Goal: Task Accomplishment & Management: Manage account settings

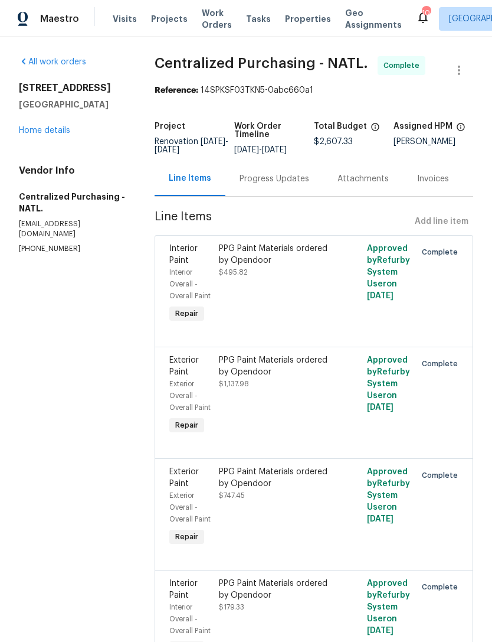
click at [51, 133] on link "Home details" at bounding box center [44, 130] width 51 height 8
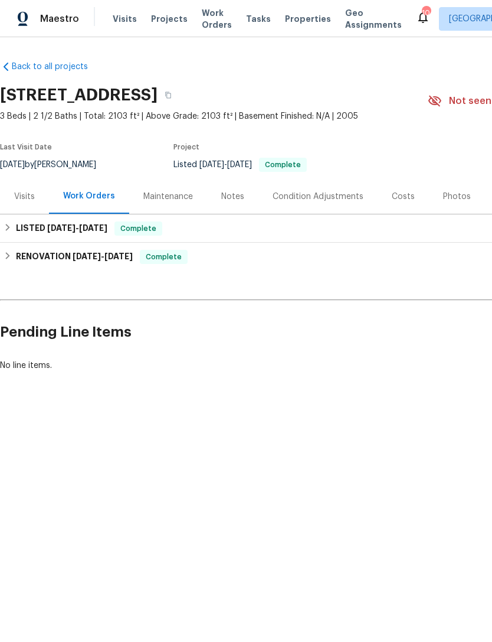
click at [452, 197] on div "Photos" at bounding box center [457, 197] width 28 height 12
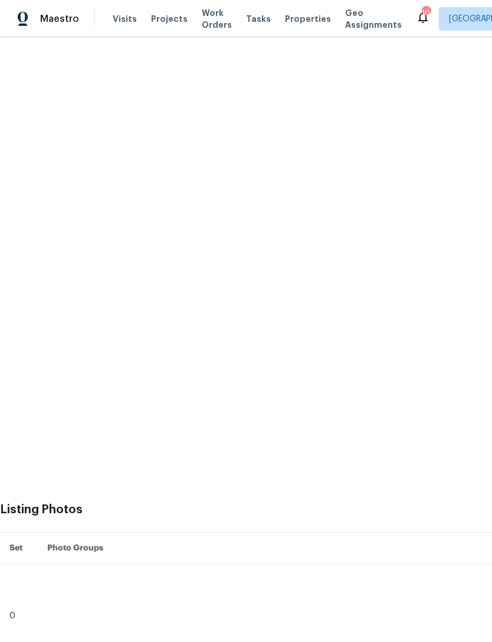
scroll to position [341, 0]
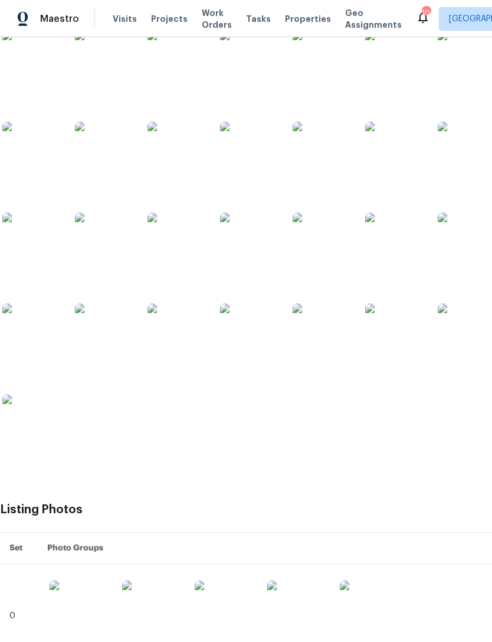
click at [105, 351] on img at bounding box center [104, 332] width 59 height 59
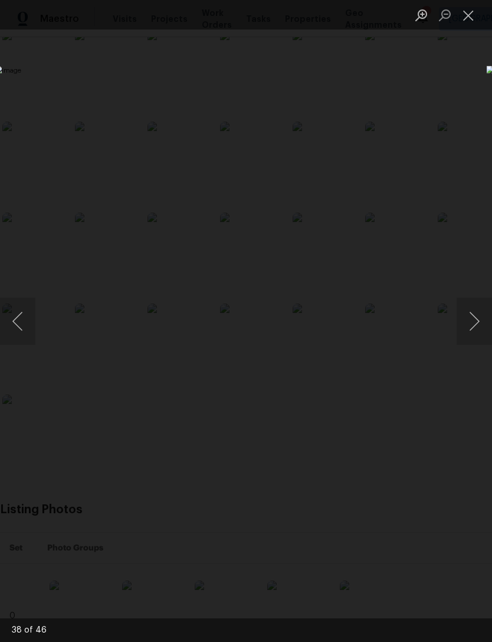
click at [472, 329] on button "Next image" at bounding box center [474, 321] width 35 height 47
click at [473, 331] on button "Next image" at bounding box center [474, 321] width 35 height 47
click at [470, 332] on button "Next image" at bounding box center [474, 321] width 35 height 47
click at [465, 331] on button "Next image" at bounding box center [474, 321] width 35 height 47
click at [475, 331] on button "Next image" at bounding box center [474, 321] width 35 height 47
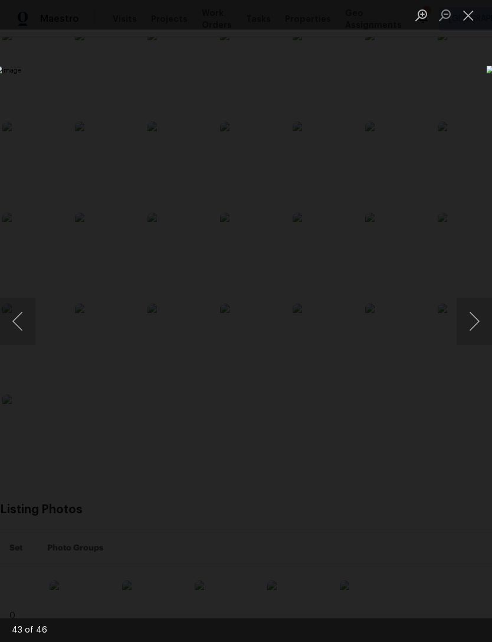
click at [465, 337] on button "Next image" at bounding box center [474, 321] width 35 height 47
click at [469, 332] on button "Next image" at bounding box center [474, 321] width 35 height 47
click at [469, 334] on button "Next image" at bounding box center [474, 321] width 35 height 47
click at [468, 332] on button "Next image" at bounding box center [474, 321] width 35 height 47
click at [471, 329] on button "Next image" at bounding box center [474, 321] width 35 height 47
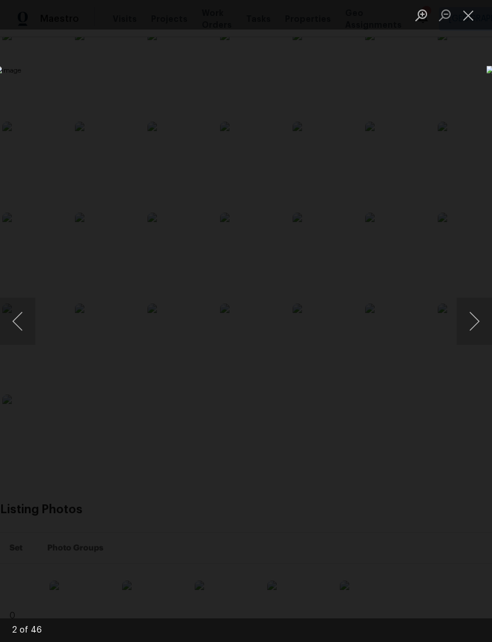
click at [467, 325] on button "Next image" at bounding box center [474, 321] width 35 height 47
click at [469, 326] on button "Next image" at bounding box center [474, 321] width 35 height 47
click at [471, 328] on button "Next image" at bounding box center [474, 321] width 35 height 47
click at [473, 326] on button "Next image" at bounding box center [474, 321] width 35 height 47
click at [469, 327] on button "Next image" at bounding box center [474, 321] width 35 height 47
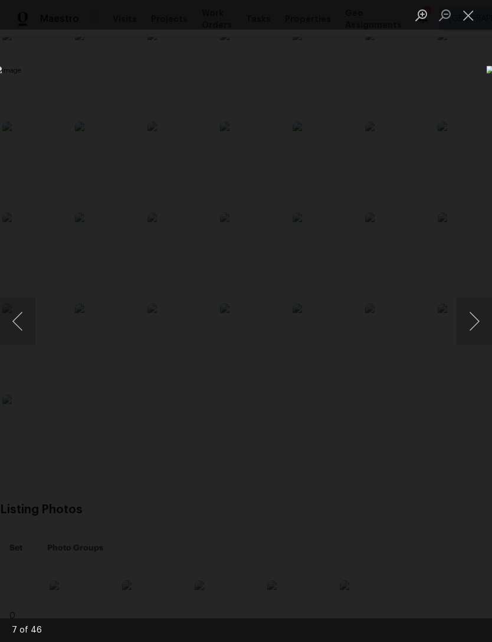
click at [470, 327] on button "Next image" at bounding box center [474, 321] width 35 height 47
click at [473, 325] on button "Next image" at bounding box center [474, 321] width 35 height 47
click at [472, 326] on button "Next image" at bounding box center [474, 321] width 35 height 47
click at [469, 327] on button "Next image" at bounding box center [474, 321] width 35 height 47
click at [27, 328] on button "Previous image" at bounding box center [17, 321] width 35 height 47
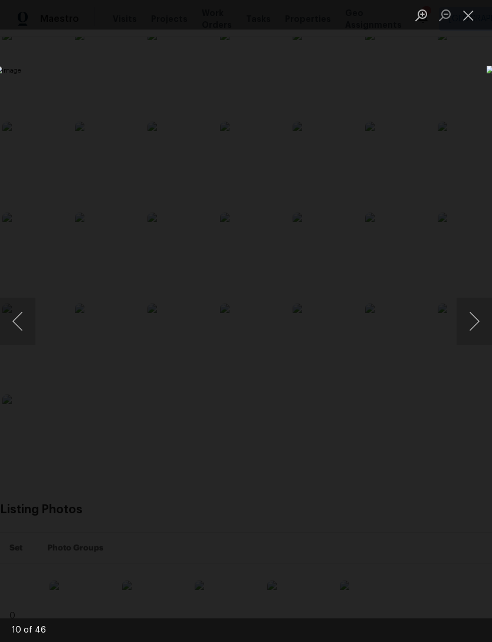
click at [472, 18] on button "Close lightbox" at bounding box center [469, 15] width 24 height 21
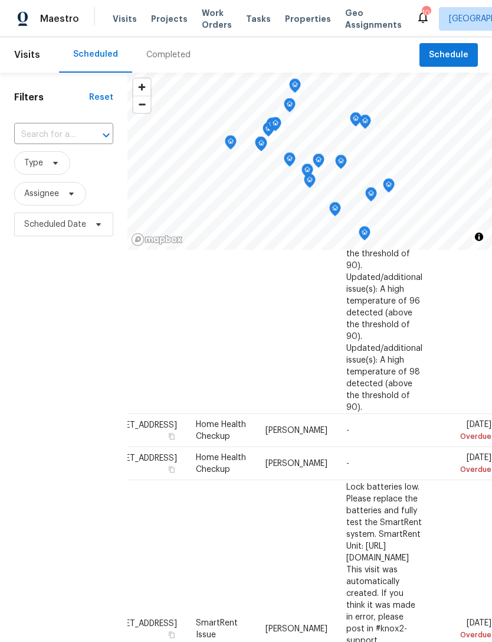
scroll to position [1110, 100]
click at [0, 0] on icon at bounding box center [0, 0] width 0 height 0
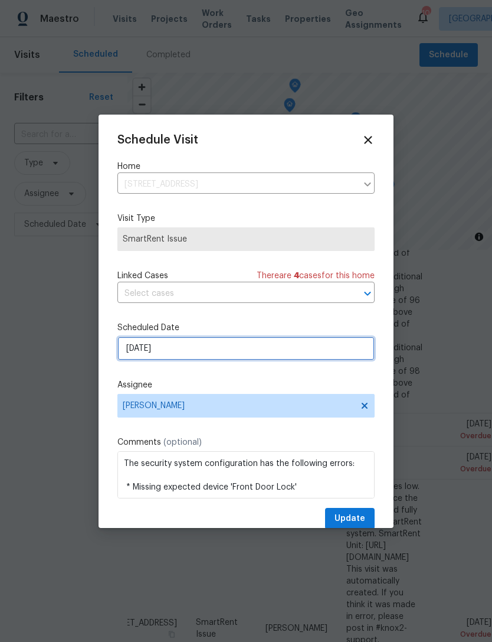
click at [231, 357] on input "[DATE]" at bounding box center [245, 348] width 257 height 24
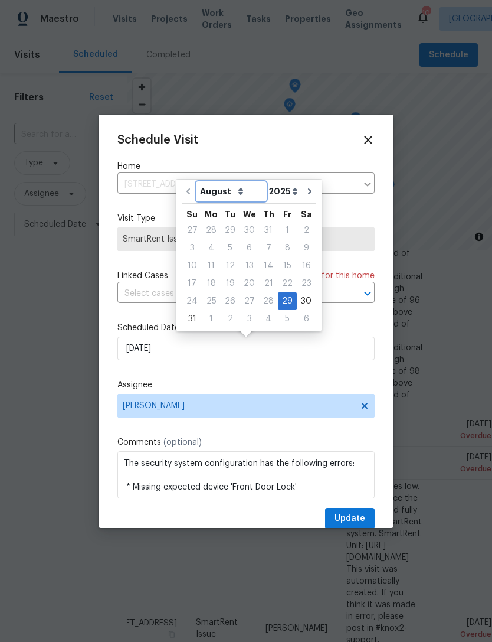
click at [233, 195] on select "August September October November December" at bounding box center [231, 191] width 68 height 18
select select "8"
type input "[DATE]"
select select "8"
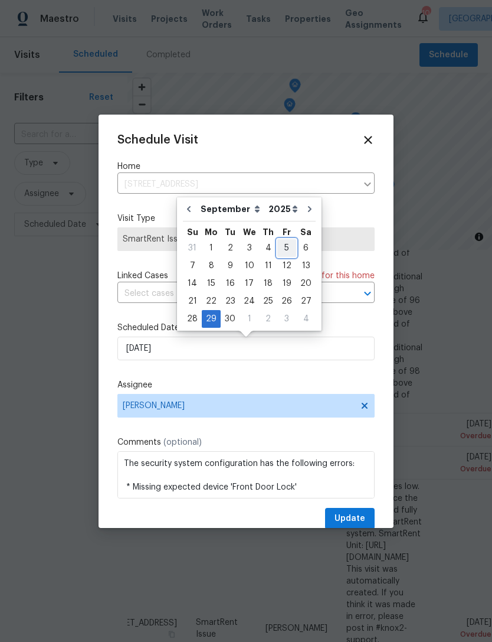
click at [280, 253] on div "5" at bounding box center [286, 248] width 19 height 17
type input "[DATE]"
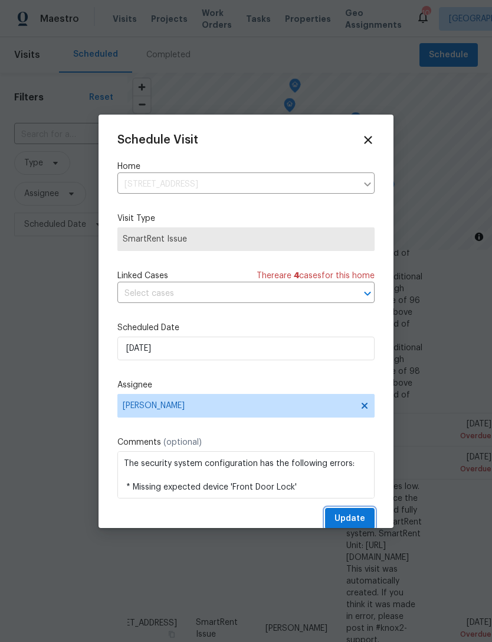
click at [360, 518] on span "Update" at bounding box center [350, 518] width 31 height 15
